Goal: Check status: Check status

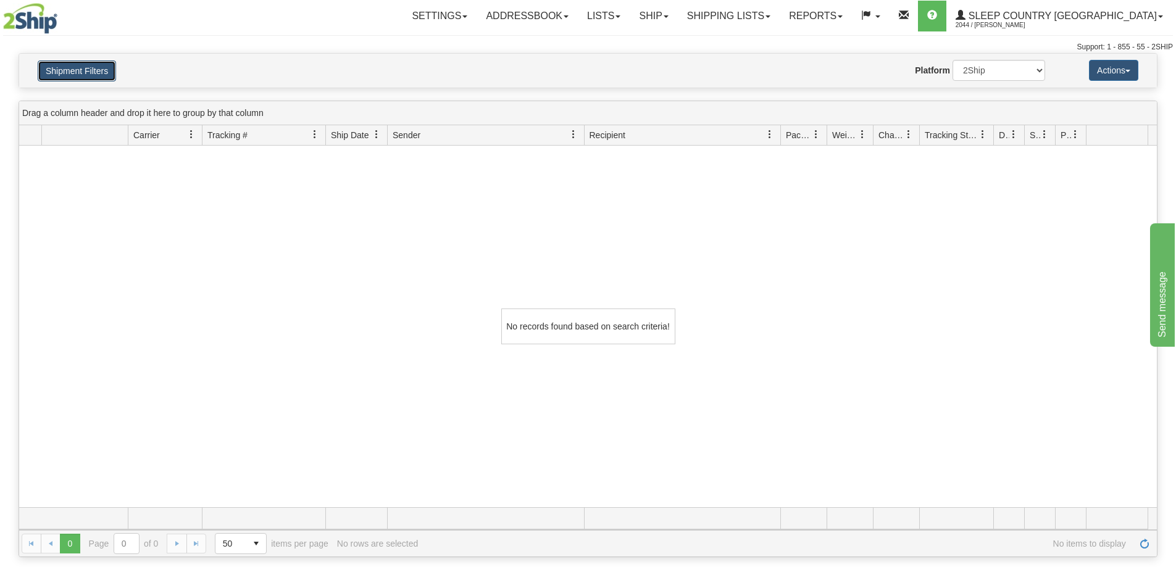
click at [96, 67] on button "Shipment Filters" at bounding box center [77, 71] width 78 height 21
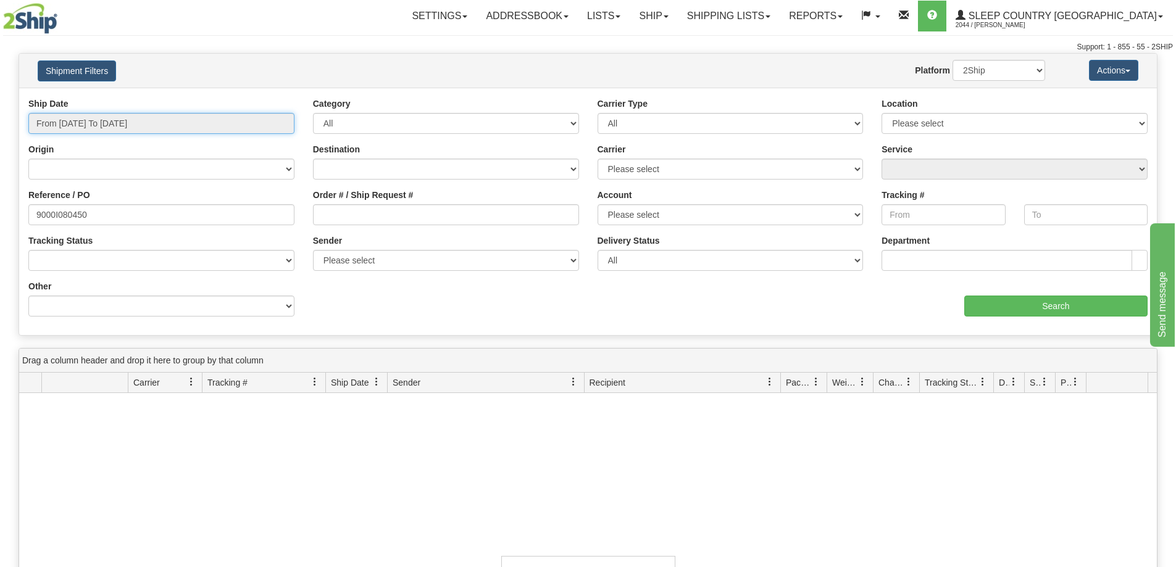
click at [139, 125] on input "From 08/22/2025 To 09/20/2025" at bounding box center [161, 123] width 266 height 21
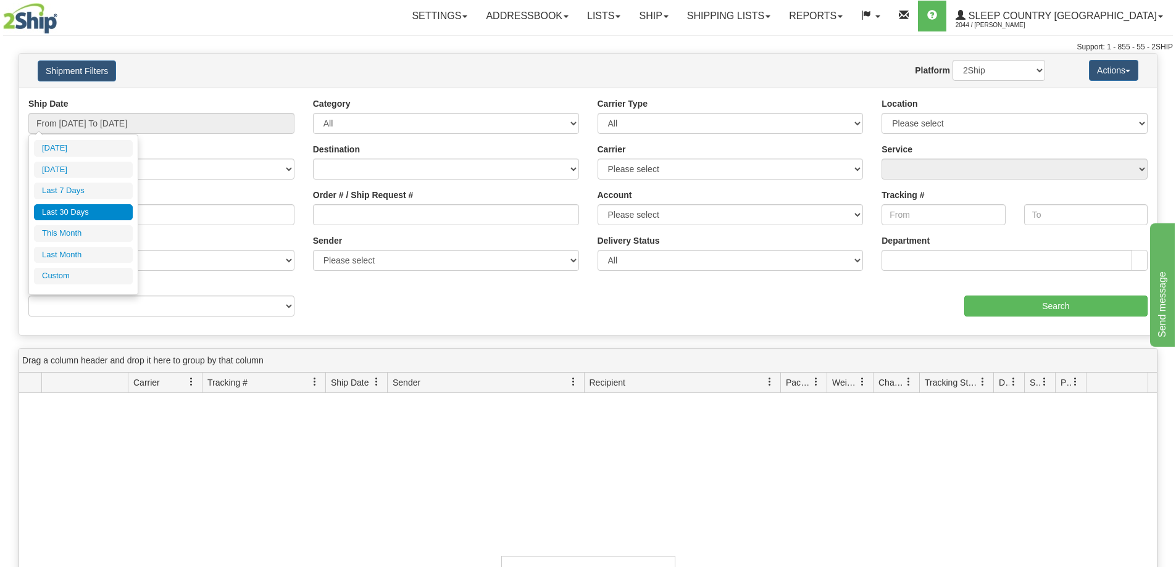
click at [82, 211] on li "Last 30 Days" at bounding box center [83, 212] width 99 height 17
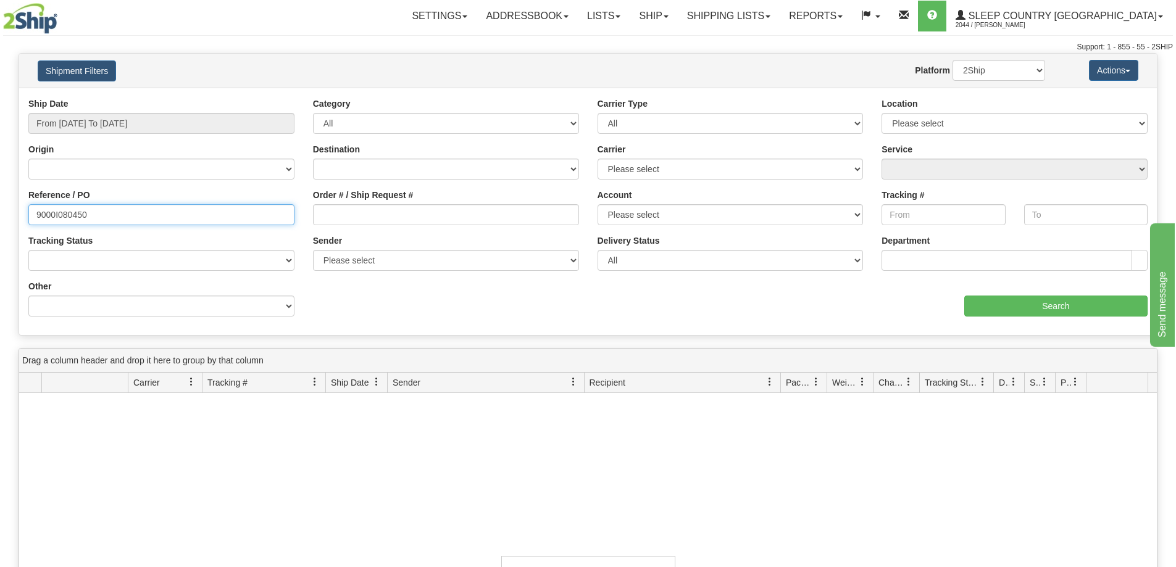
drag, startPoint x: 115, startPoint y: 209, endPoint x: -19, endPoint y: 227, distance: 135.8
click at [0, 227] on html "Upgrade Account Cancel Toggle navigation Settings New Senders" at bounding box center [588, 283] width 1176 height 567
paste input "1058487"
type input "1058487"
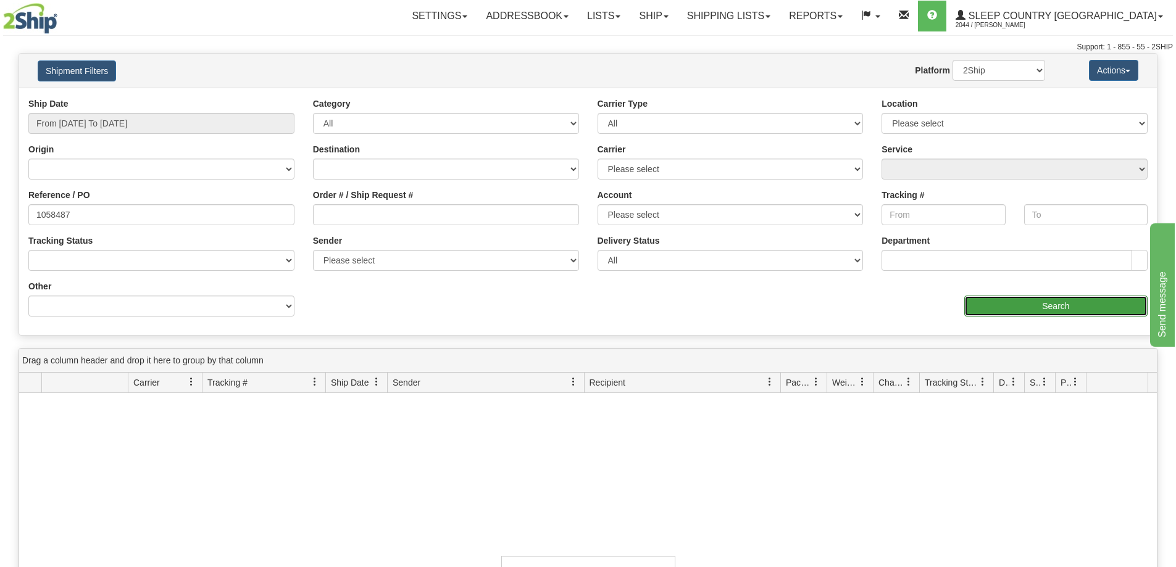
click at [1056, 303] on input "Search" at bounding box center [1055, 306] width 183 height 21
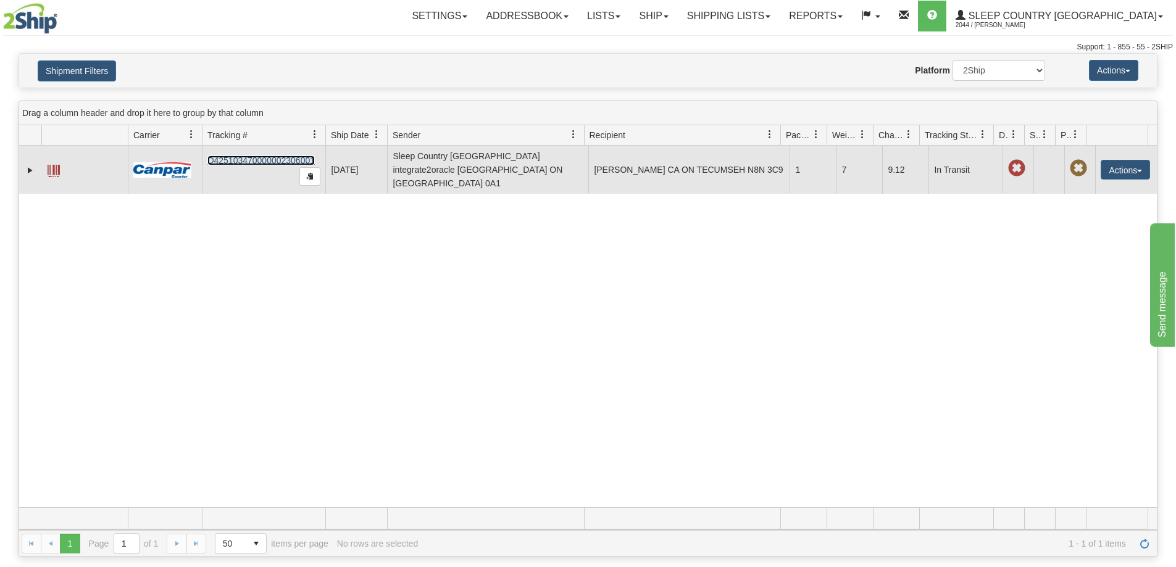
click at [260, 156] on link "D425103470000002306001" at bounding box center [260, 161] width 107 height 10
click at [1119, 167] on button "Actions" at bounding box center [1125, 170] width 49 height 20
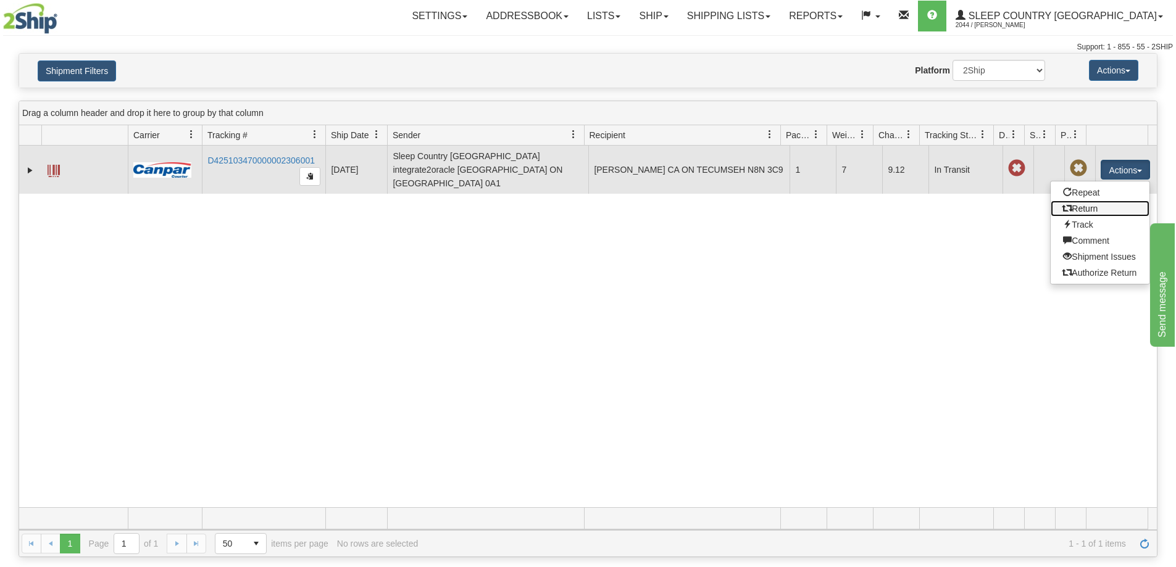
click at [1076, 201] on link "Return" at bounding box center [1100, 209] width 99 height 16
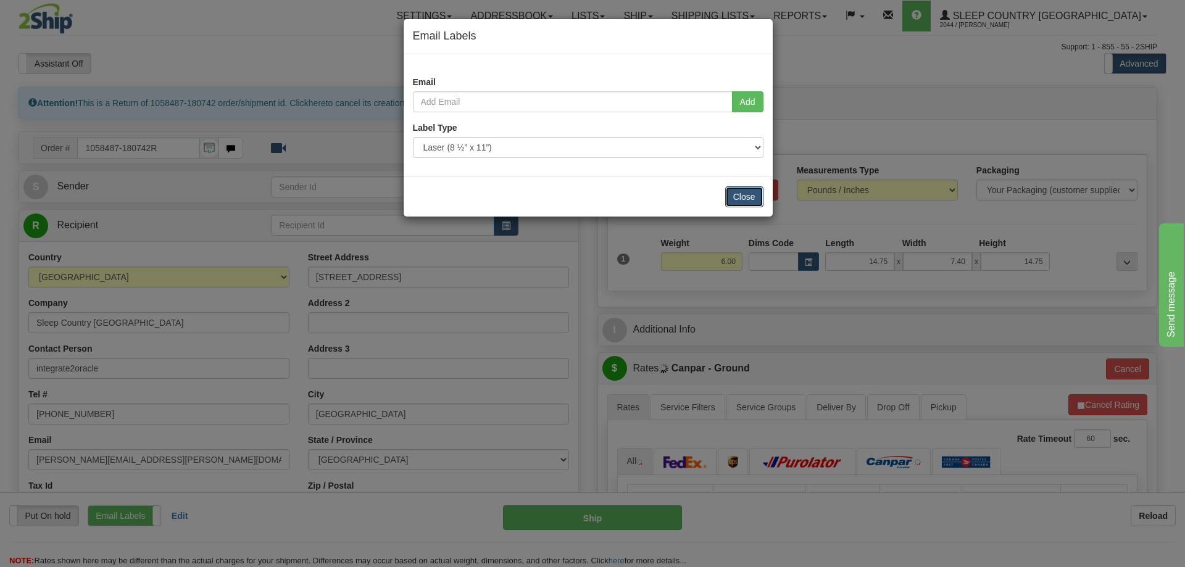
click at [746, 200] on button "Close" at bounding box center [744, 196] width 38 height 21
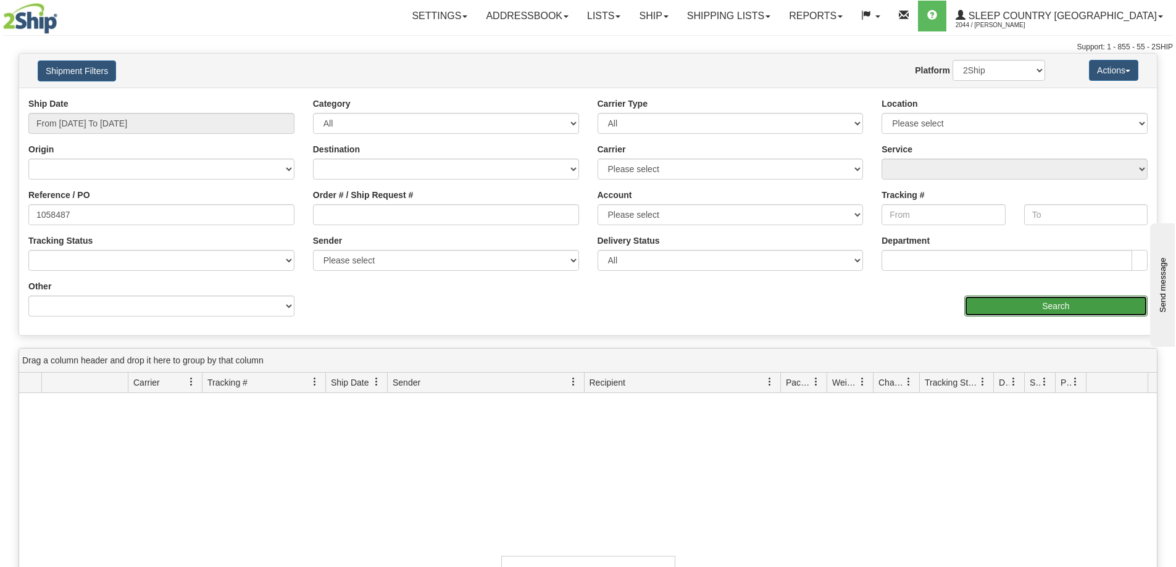
click at [1109, 306] on input "Search" at bounding box center [1055, 306] width 183 height 21
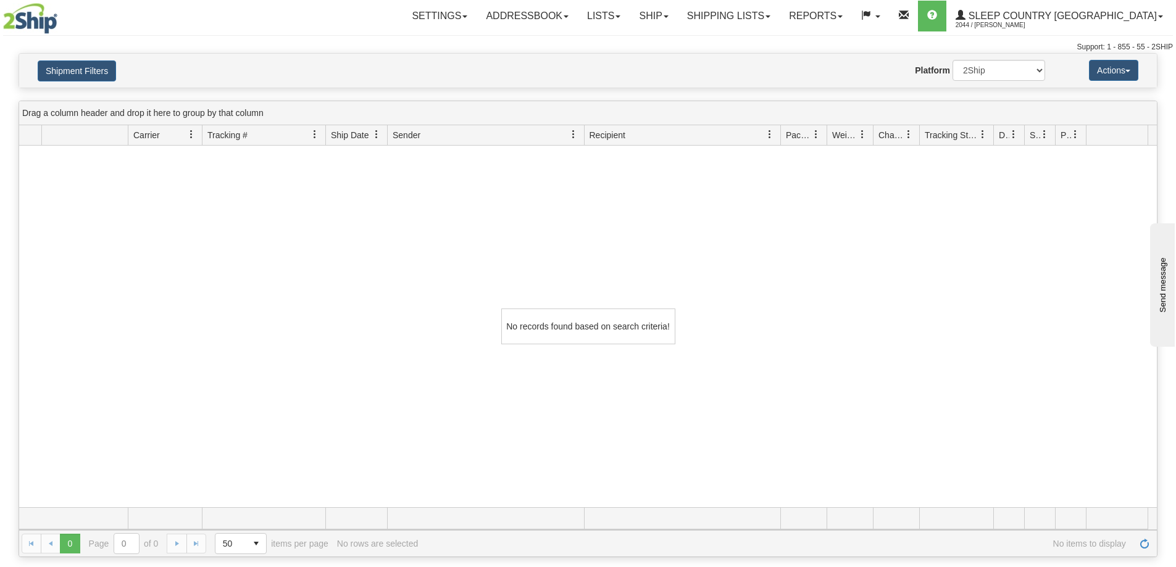
click at [55, 56] on div "Shipment Filters Website Agent Nothing selected Client User Platform 2Ship Impo…" at bounding box center [588, 71] width 1138 height 34
click at [55, 65] on button "Shipment Filters" at bounding box center [77, 71] width 78 height 21
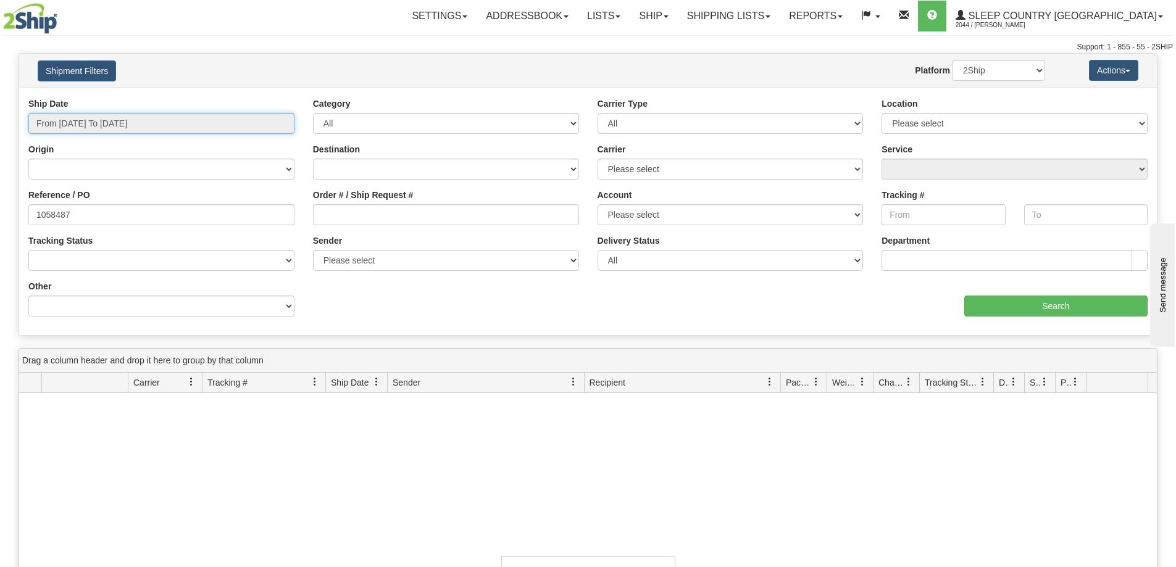
click at [151, 120] on input "From [DATE] To [DATE]" at bounding box center [161, 123] width 266 height 21
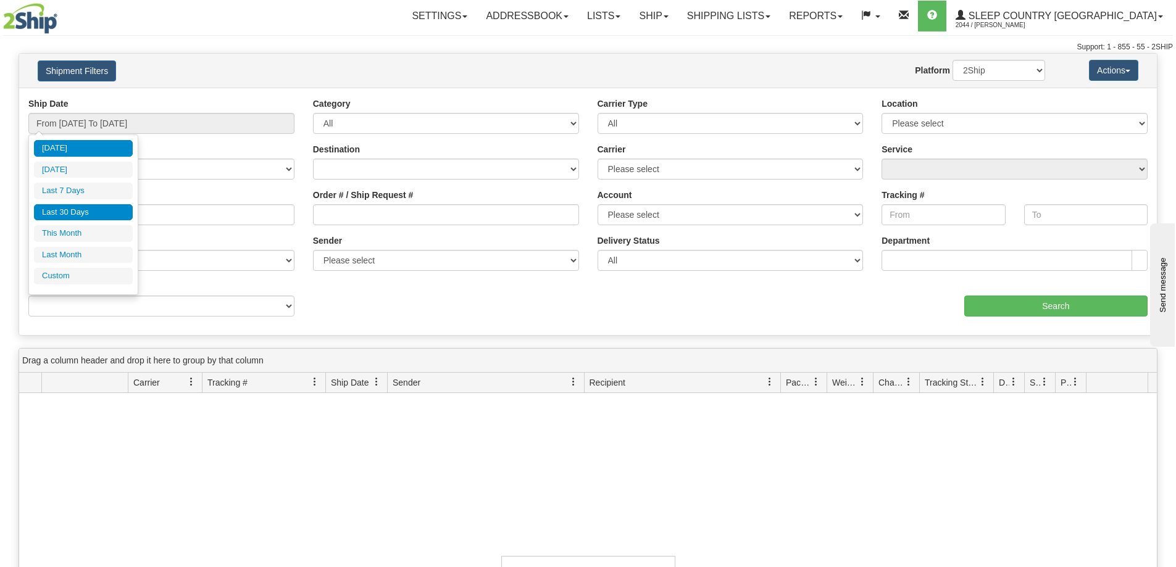
click at [93, 214] on li "Last 30 Days" at bounding box center [83, 212] width 99 height 17
type input "From [DATE] To [DATE]"
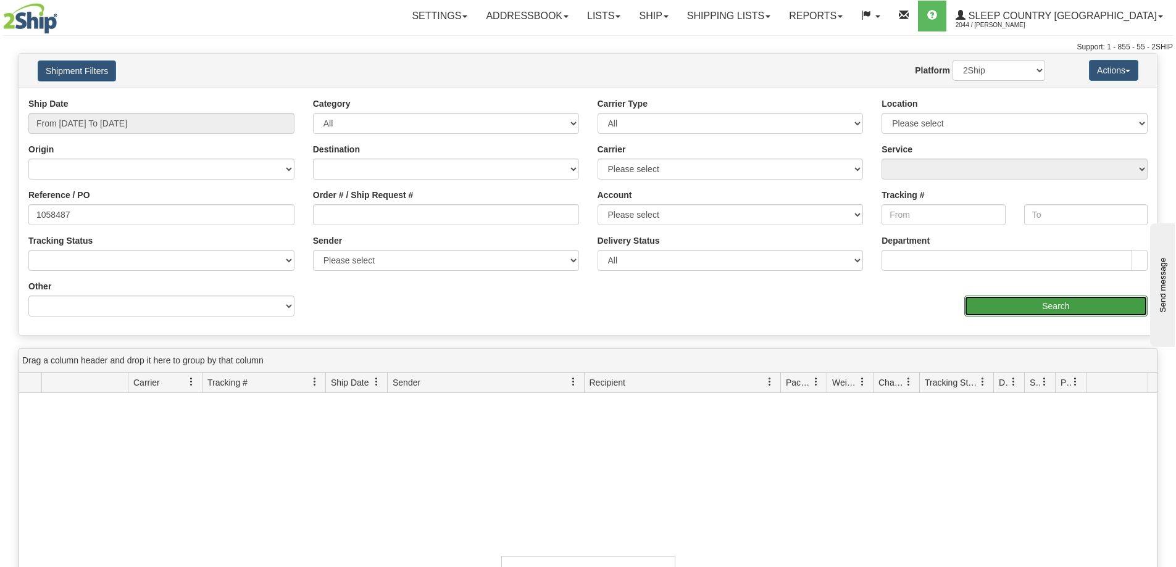
click at [1093, 314] on input "Search" at bounding box center [1055, 306] width 183 height 21
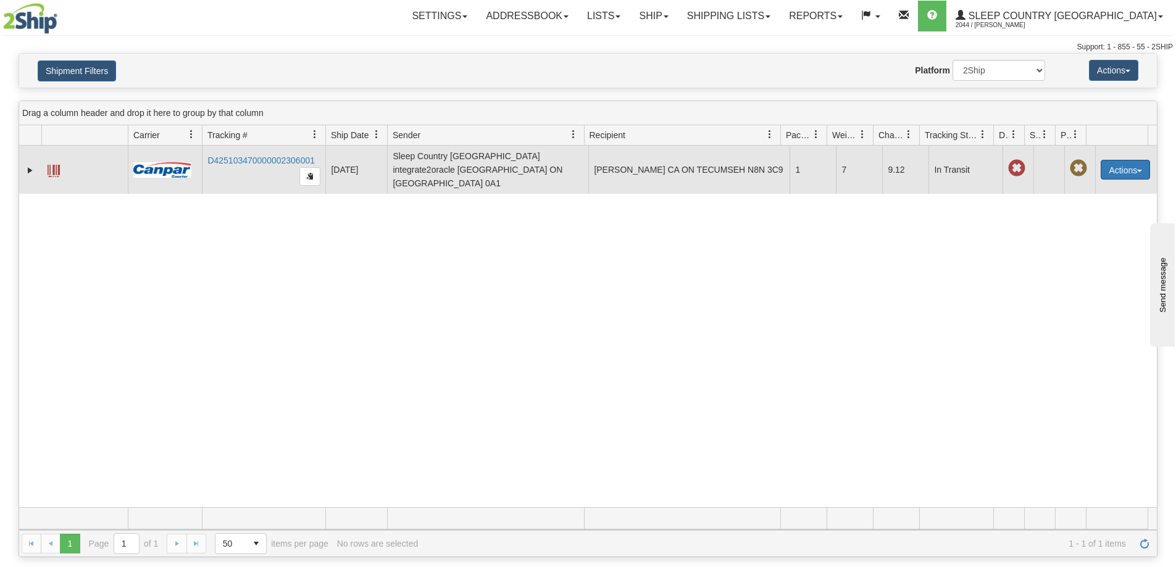
click at [1137, 170] on span "button" at bounding box center [1139, 171] width 5 height 2
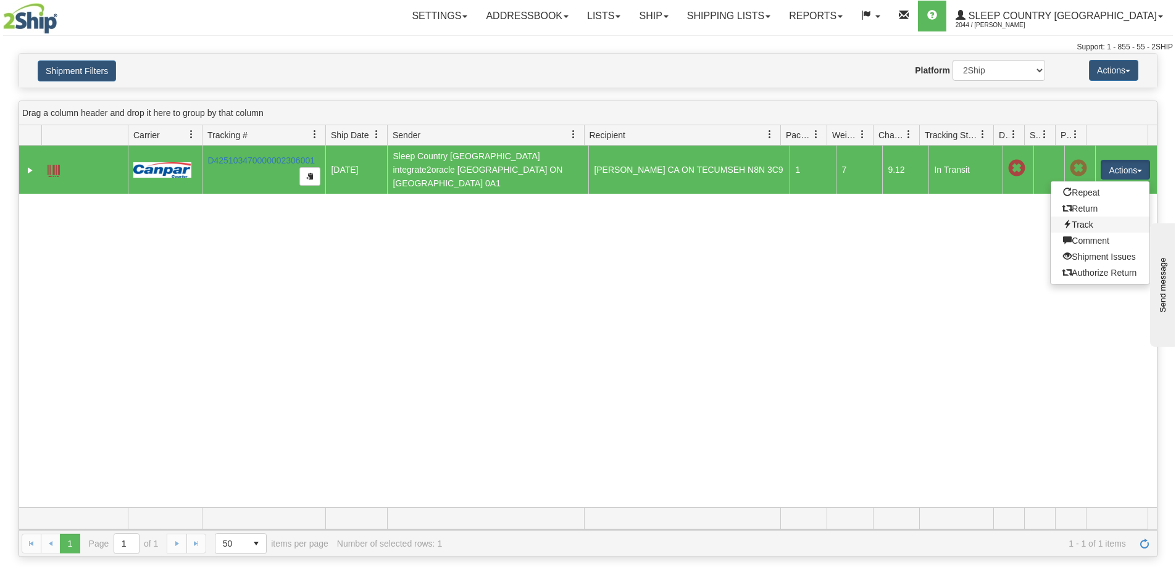
click at [1064, 223] on link "Track" at bounding box center [1100, 225] width 99 height 16
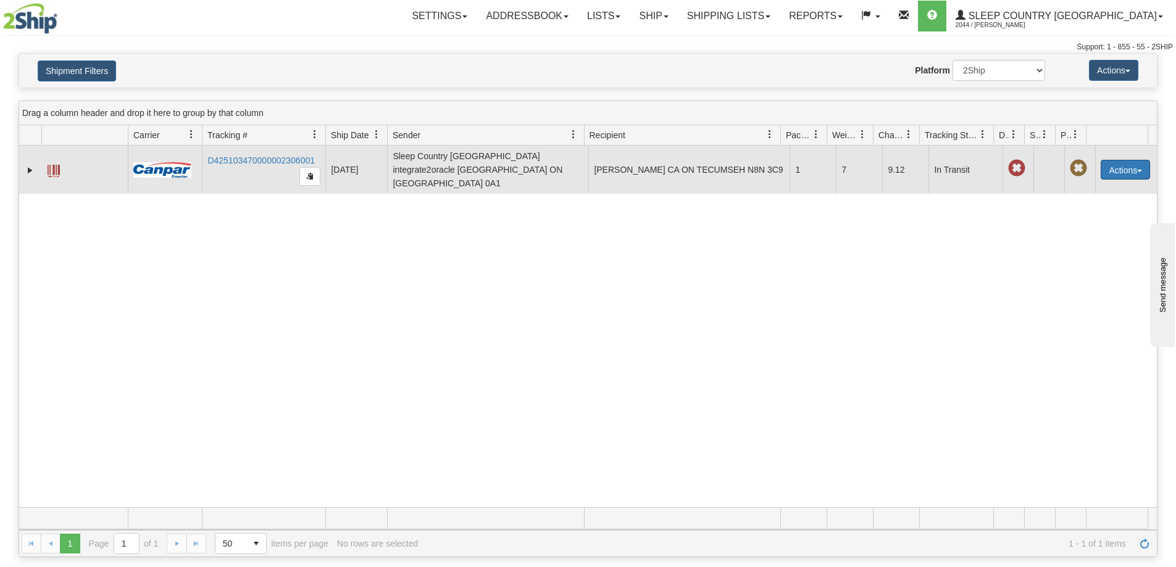
click at [1137, 170] on span "button" at bounding box center [1139, 171] width 5 height 2
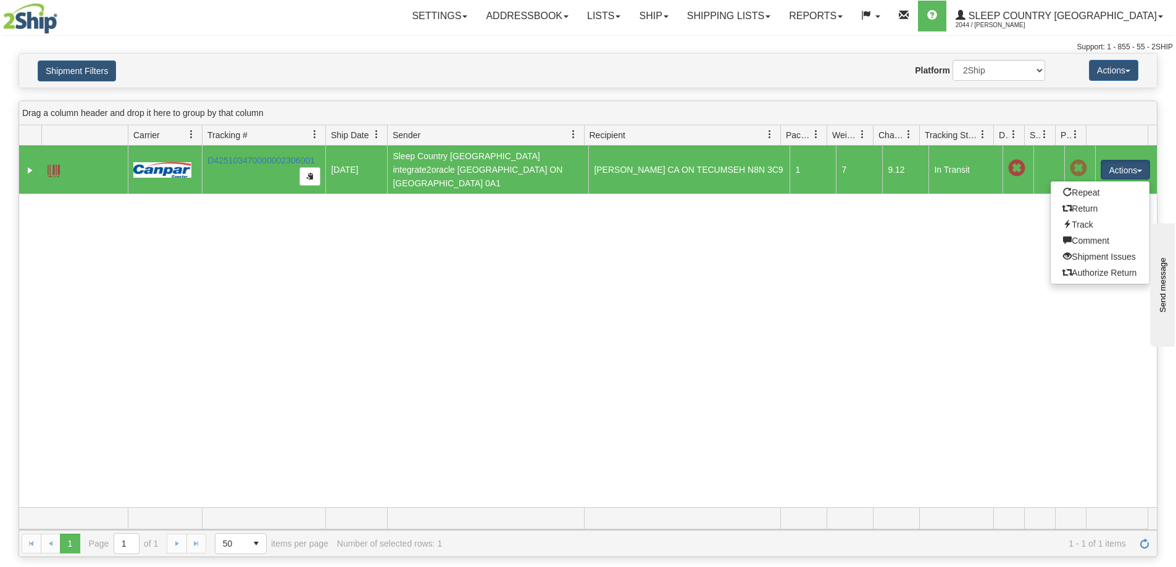
click at [850, 267] on div "31633678 2044 D425103470000002306001 09/18/2025 09/18/2025 11:26:18 AM Sleep Co…" at bounding box center [588, 327] width 1138 height 362
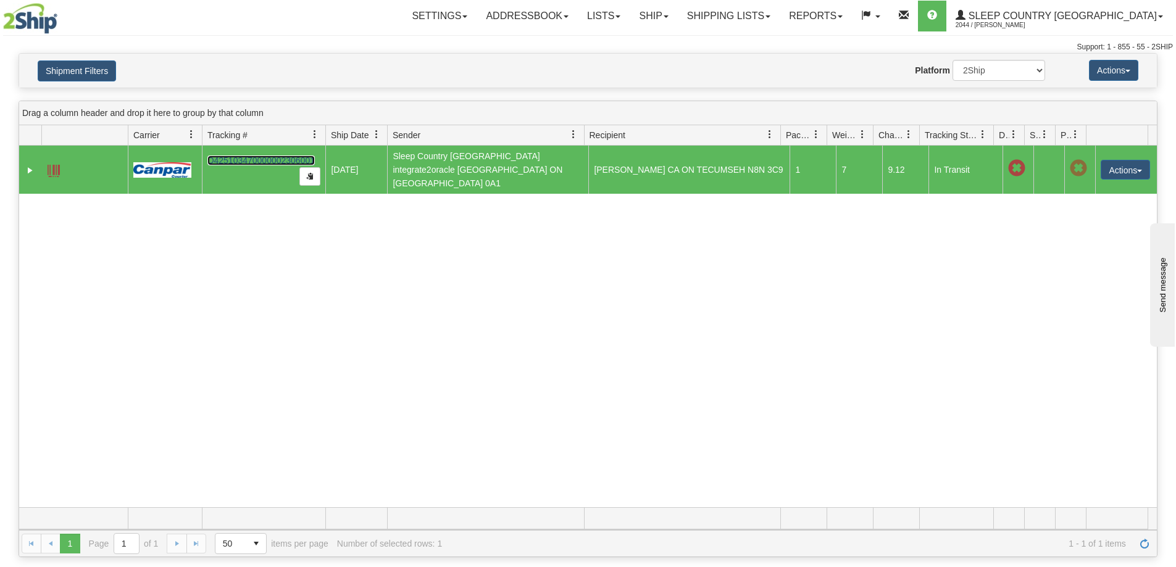
click at [272, 157] on link "D425103470000002306001" at bounding box center [260, 161] width 107 height 10
click at [1138, 161] on button "Actions" at bounding box center [1125, 170] width 49 height 20
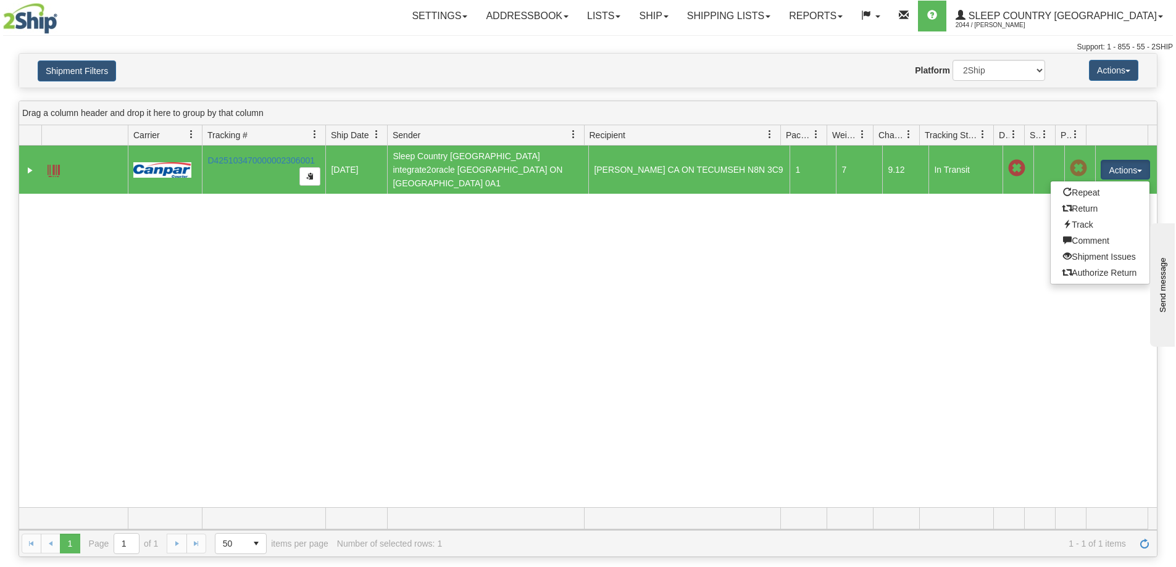
click at [947, 260] on div "31633678 2044 D425103470000002306001 09/18/2025 09/18/2025 11:26:18 AM Sleep Co…" at bounding box center [588, 327] width 1138 height 362
